Goal: Information Seeking & Learning: Learn about a topic

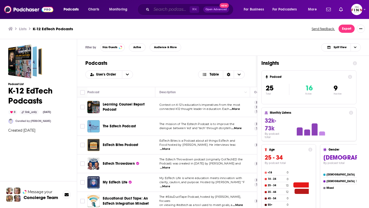
click at [168, 9] on input "Search podcasts, credits, & more..." at bounding box center [171, 9] width 38 height 8
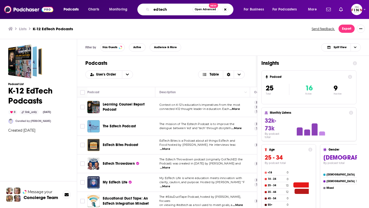
type input "edtech"
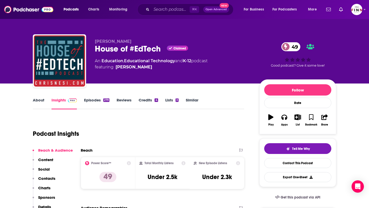
click at [91, 102] on link "Episodes 279" at bounding box center [96, 104] width 25 height 12
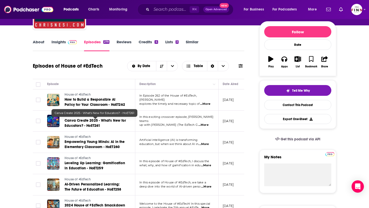
scroll to position [59, 0]
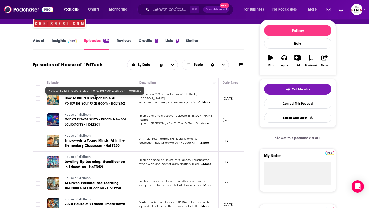
click at [83, 100] on span "How to Build a Responsible AI Policy for Your Classroom - HoET262" at bounding box center [95, 100] width 61 height 9
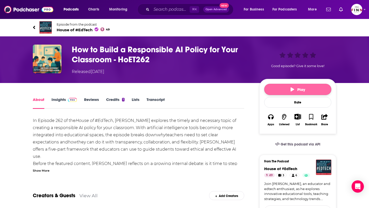
click at [271, 88] on button "Play" at bounding box center [297, 89] width 67 height 11
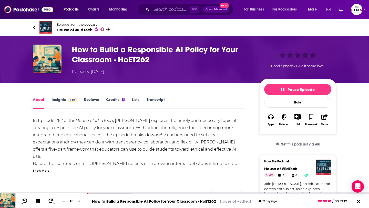
click at [33, 28] on icon at bounding box center [34, 27] width 3 height 5
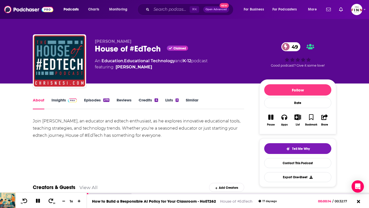
click at [97, 103] on link "Episodes 279" at bounding box center [96, 104] width 25 height 12
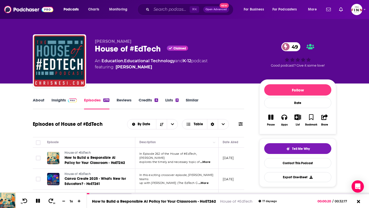
click at [61, 102] on link "Insights" at bounding box center [64, 104] width 25 height 12
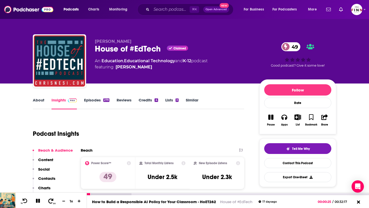
click at [49, 200] on icon at bounding box center [51, 200] width 6 height 5
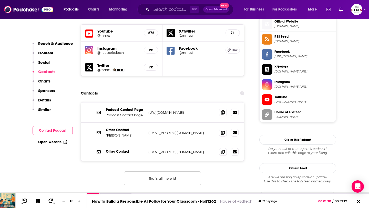
scroll to position [464, 0]
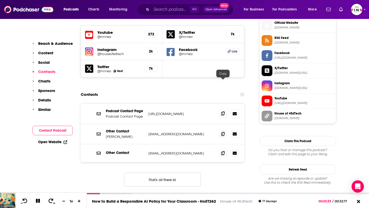
click at [224, 112] on icon at bounding box center [223, 114] width 4 height 4
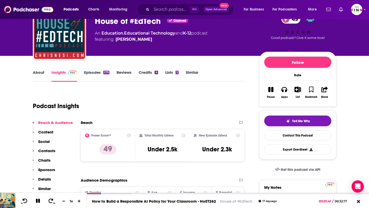
scroll to position [0, 0]
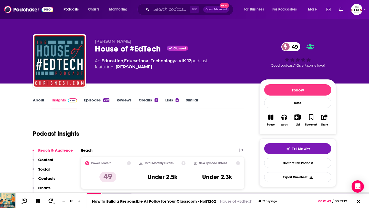
click at [98, 102] on link "Episodes 279" at bounding box center [96, 104] width 25 height 12
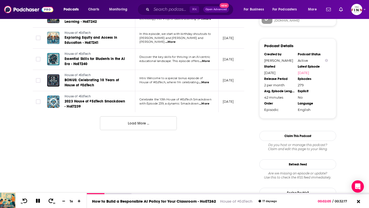
scroll to position [566, 0]
click at [131, 118] on button "Load More ..." at bounding box center [138, 123] width 77 height 14
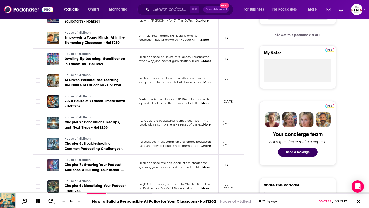
scroll to position [0, 0]
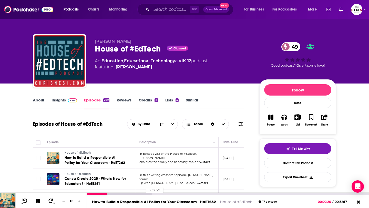
click at [143, 194] on div at bounding box center [119, 194] width 65 height 2
click at [173, 195] on div at bounding box center [133, 194] width 93 height 2
click at [194, 195] on div at bounding box center [148, 194] width 123 height 2
click at [38, 202] on icon at bounding box center [38, 201] width 4 height 4
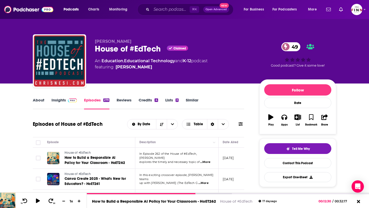
click at [56, 105] on link "Insights" at bounding box center [64, 104] width 25 height 12
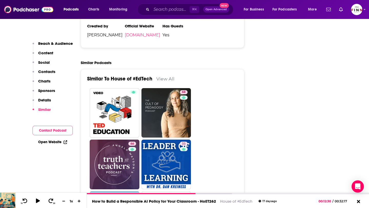
scroll to position [858, 0]
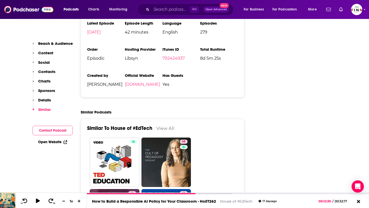
click at [167, 126] on link "View All" at bounding box center [165, 128] width 18 height 5
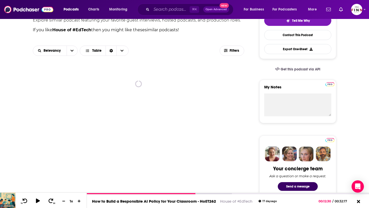
scroll to position [175, 0]
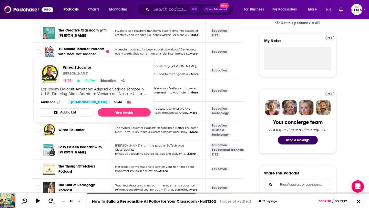
click at [77, 131] on span "Wired Educator" at bounding box center [71, 130] width 26 height 4
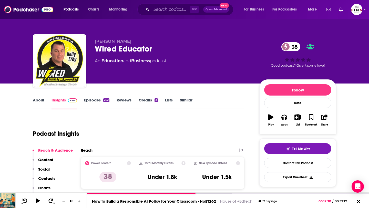
click at [94, 100] on link "Episodes 252" at bounding box center [96, 104] width 25 height 12
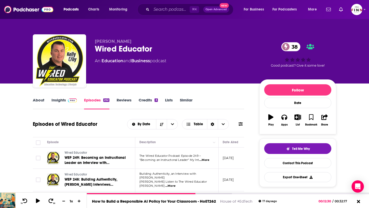
click at [61, 103] on link "Insights" at bounding box center [64, 104] width 25 height 12
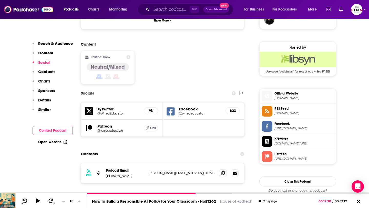
scroll to position [365, 0]
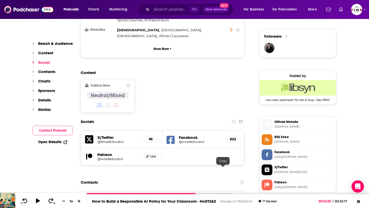
click at [224, 199] on icon at bounding box center [223, 201] width 4 height 4
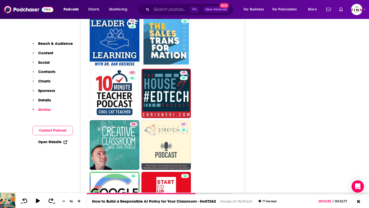
scroll to position [884, 0]
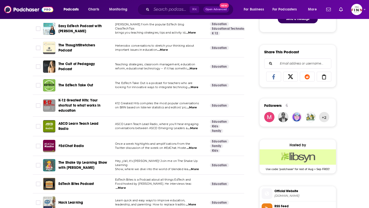
scroll to position [300, 0]
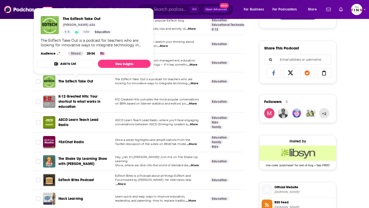
click at [77, 80] on span "The EdTech Take Out" at bounding box center [75, 81] width 35 height 4
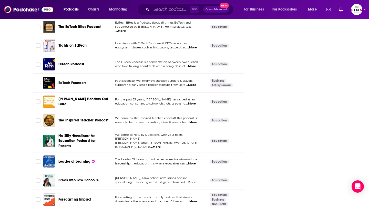
scroll to position [1375, 0]
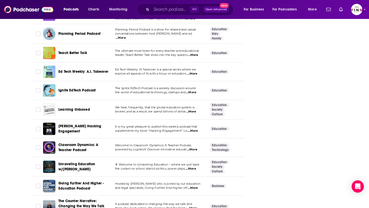
scroll to position [1702, 0]
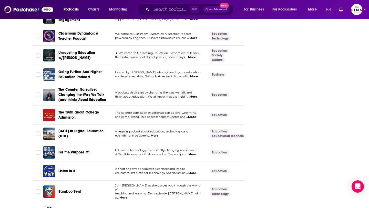
scroll to position [1830, 0]
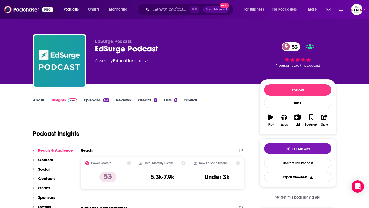
click at [88, 99] on link "Episodes 551" at bounding box center [96, 104] width 25 height 12
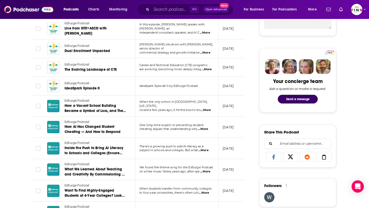
scroll to position [216, 0]
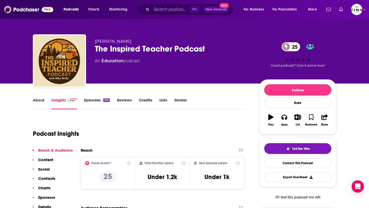
click at [87, 102] on link "Episodes 290" at bounding box center [97, 104] width 26 height 12
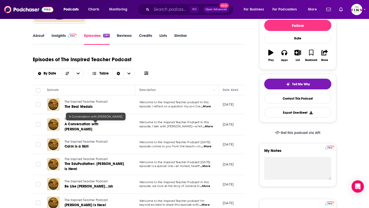
scroll to position [66, 0]
